Goal: Task Accomplishment & Management: Manage account settings

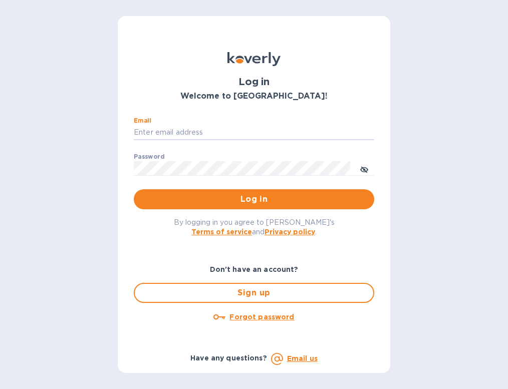
type input "[EMAIL_ADDRESS][DOMAIN_NAME]"
click at [134, 189] on button "Log in" at bounding box center [254, 199] width 240 height 20
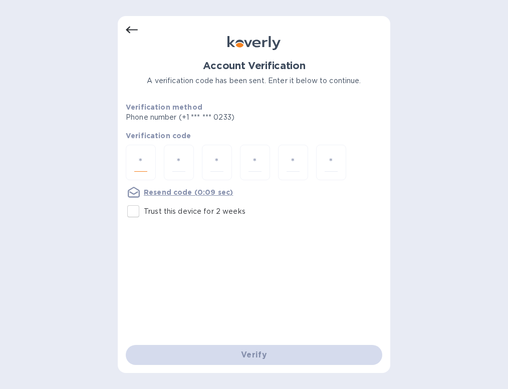
click at [145, 163] on input "number" at bounding box center [140, 162] width 13 height 19
type input "9"
type input "4"
type input "6"
type input "8"
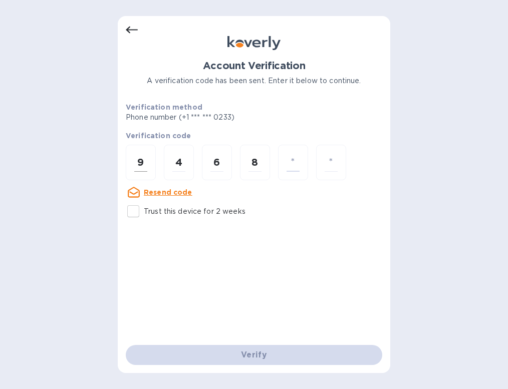
type input "0"
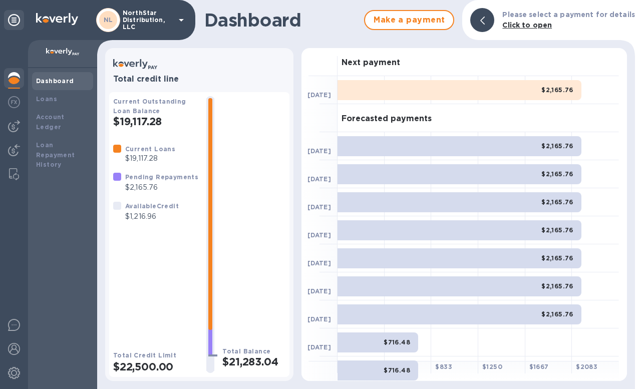
click at [492, 23] on div at bounding box center [482, 20] width 24 height 24
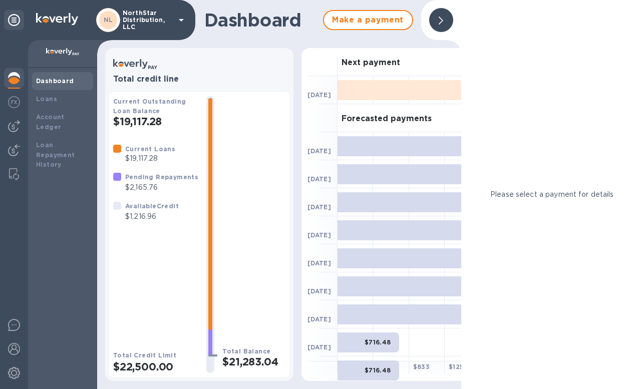
click at [440, 20] on icon at bounding box center [440, 21] width 5 height 8
